Goal: Use online tool/utility

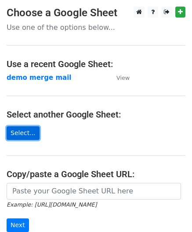
click at [33, 132] on link "Select..." at bounding box center [23, 134] width 33 height 14
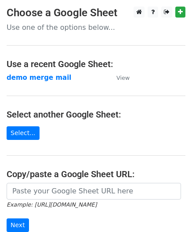
drag, startPoint x: 69, startPoint y: 20, endPoint x: 77, endPoint y: 24, distance: 9.4
click at [77, 24] on p "Use one of the options below..." at bounding box center [96, 27] width 179 height 9
click at [30, 77] on strong "demo merge mail" at bounding box center [39, 78] width 65 height 8
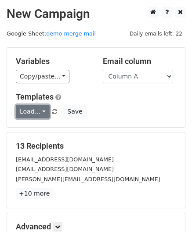
click at [41, 109] on link "Load..." at bounding box center [33, 112] width 34 height 14
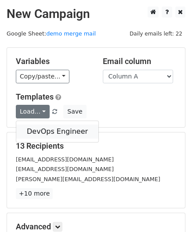
click at [40, 130] on link "DevOps Engineer" at bounding box center [57, 132] width 82 height 14
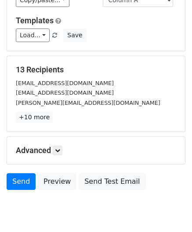
scroll to position [107, 0]
